Goal: Transaction & Acquisition: Purchase product/service

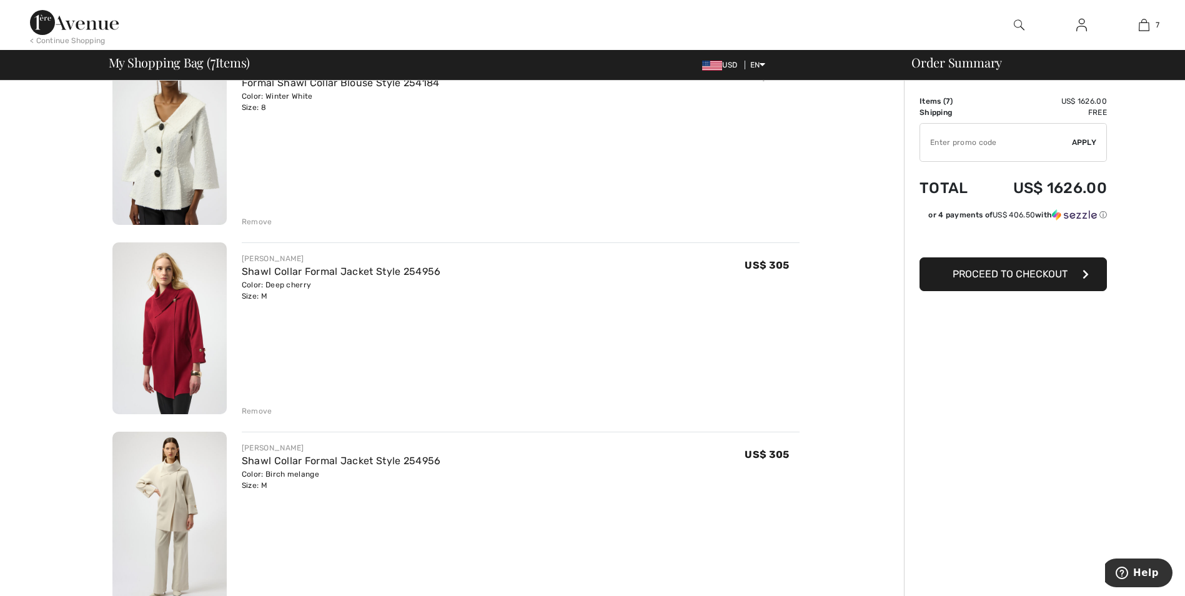
scroll to position [312, 0]
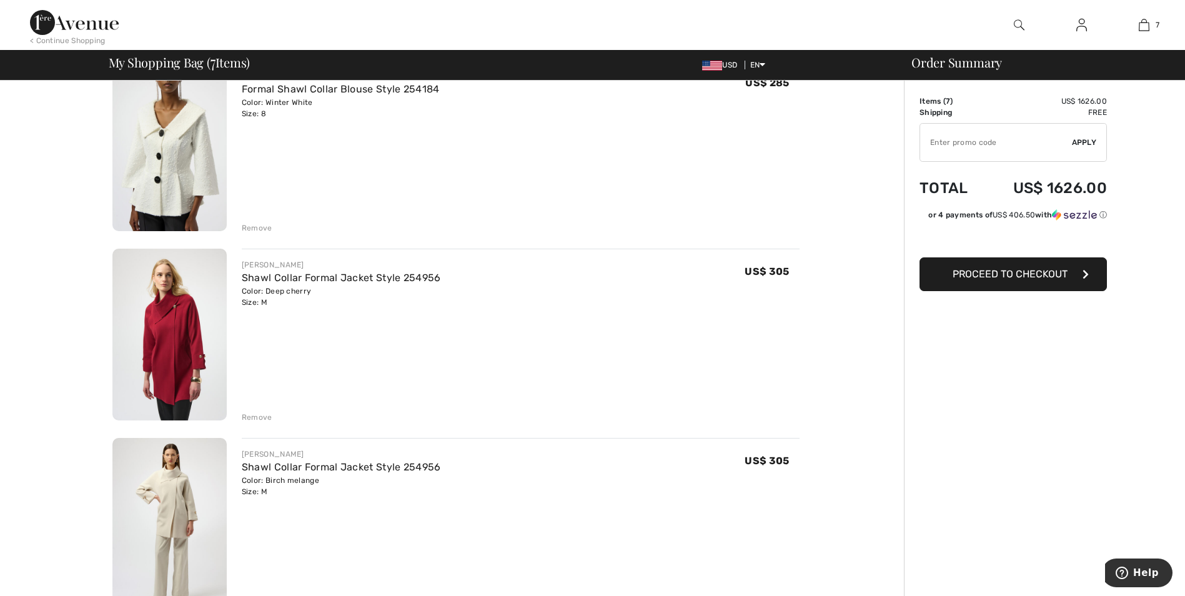
click at [171, 332] on img at bounding box center [169, 335] width 114 height 172
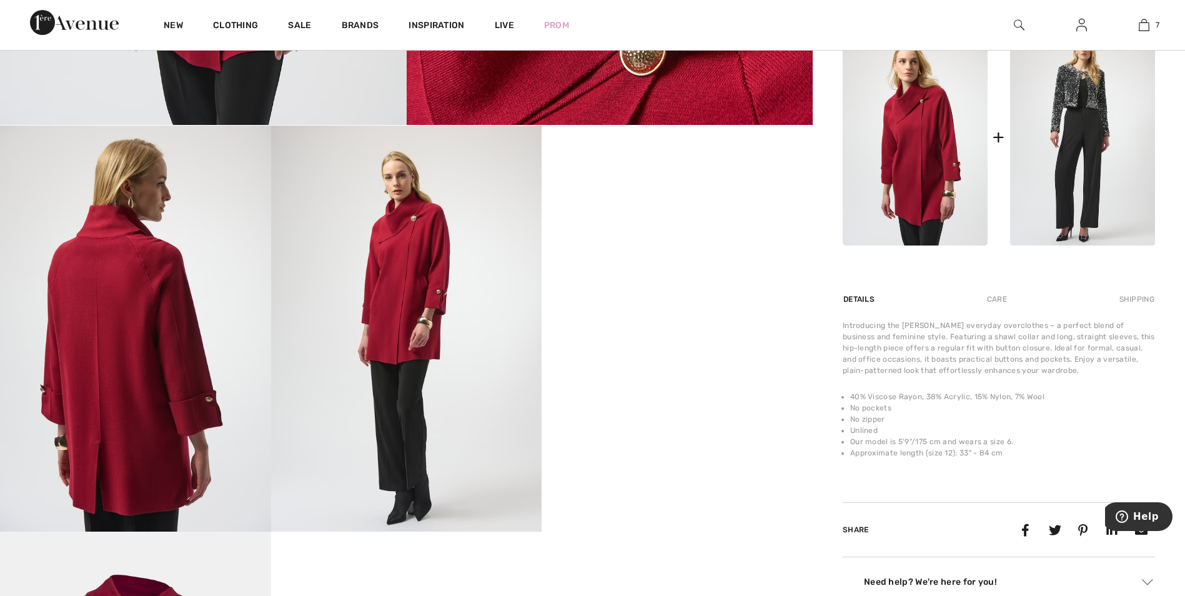
scroll to position [562, 0]
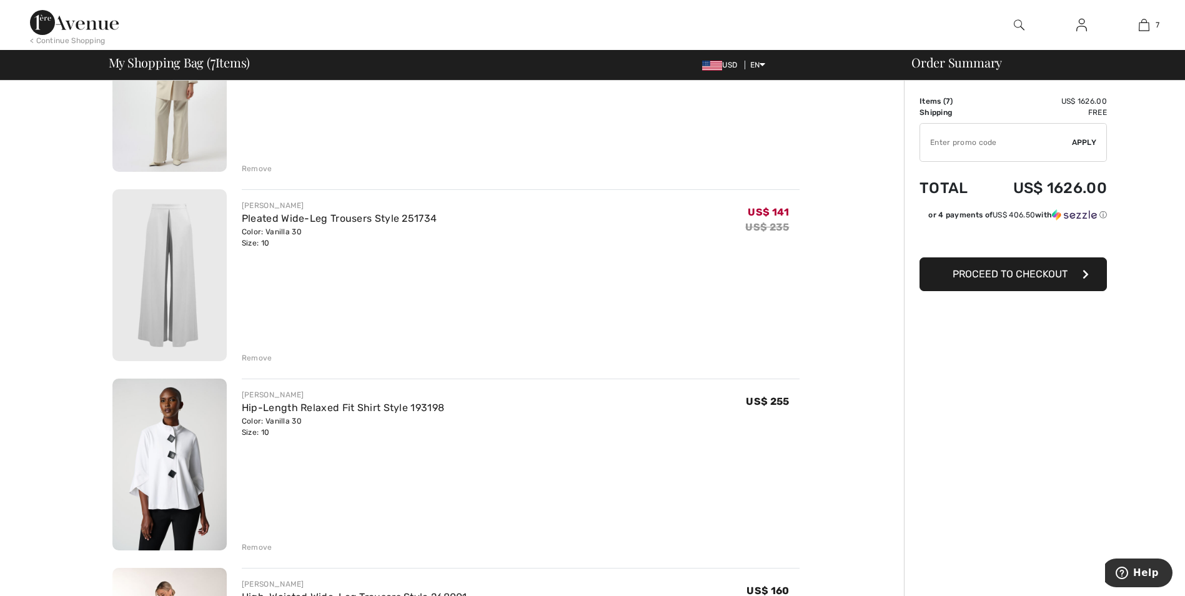
scroll to position [1000, 0]
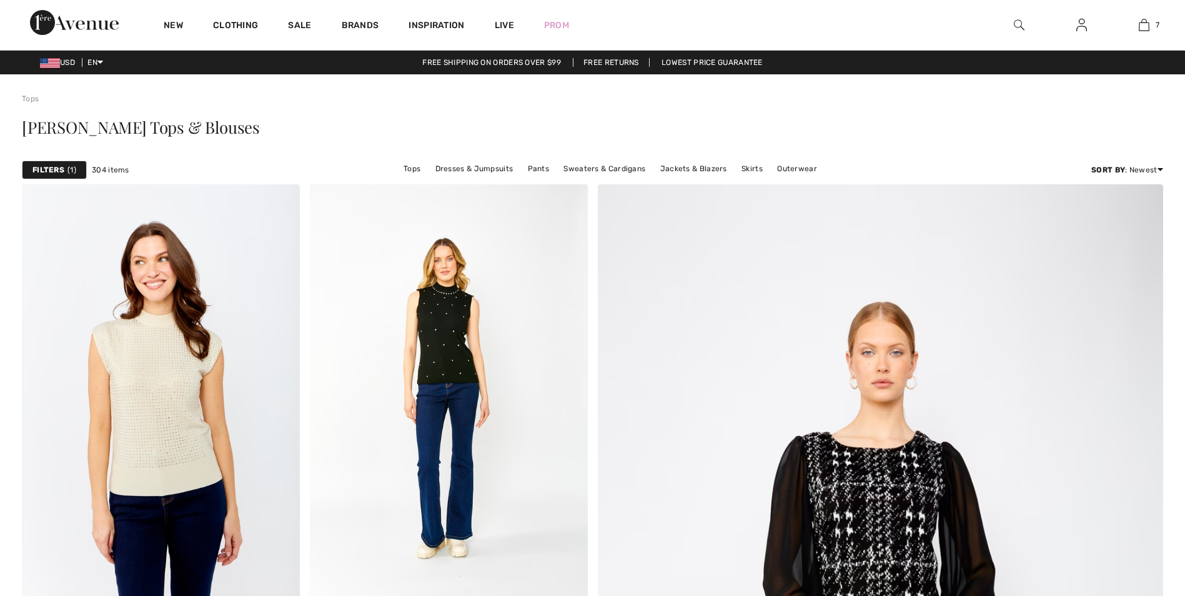
scroll to position [6935, 0]
